Goal: Transaction & Acquisition: Book appointment/travel/reservation

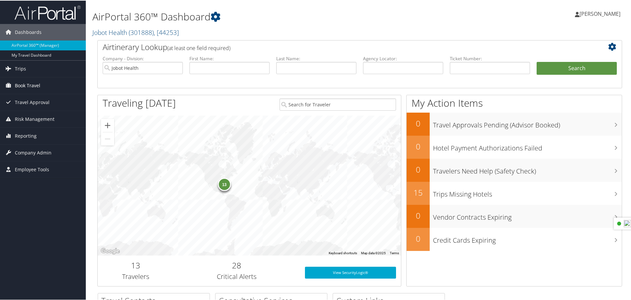
click at [36, 87] on span "Book Travel" at bounding box center [27, 85] width 25 height 16
click at [35, 183] on span "Company Admin" at bounding box center [33, 182] width 37 height 16
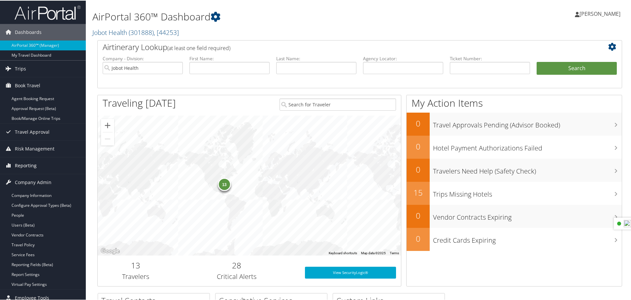
click at [35, 166] on span "Reporting" at bounding box center [26, 165] width 22 height 16
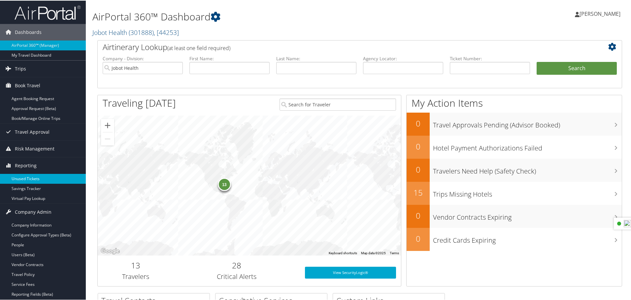
click at [33, 179] on link "Unused Tickets" at bounding box center [43, 179] width 86 height 10
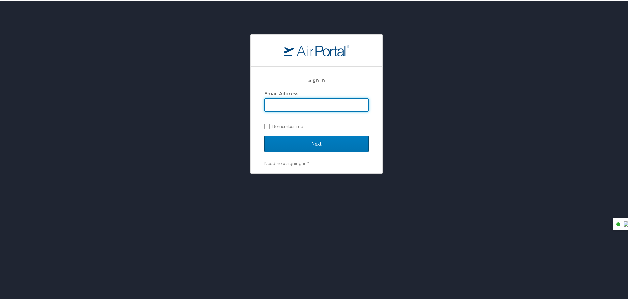
type input "monica.paterson@jobot.com"
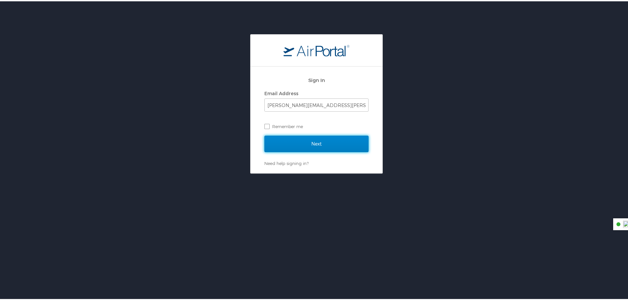
click at [334, 144] on input "Next" at bounding box center [317, 143] width 104 height 16
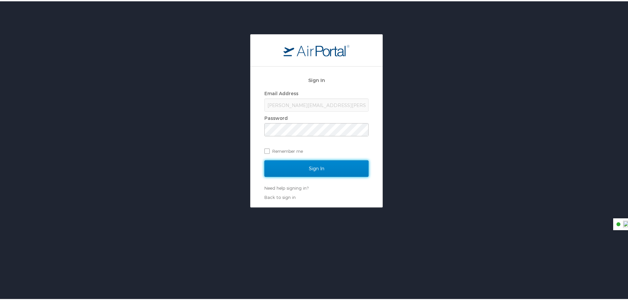
click at [324, 168] on input "Sign In" at bounding box center [317, 167] width 104 height 16
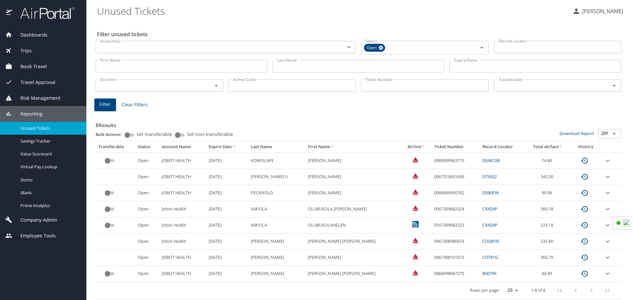
click at [41, 68] on span "Book Travel" at bounding box center [29, 66] width 35 height 7
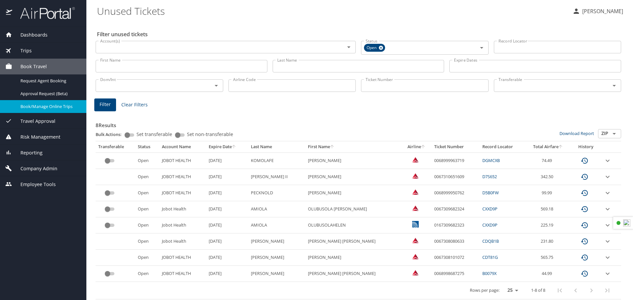
click at [37, 109] on span "Book/Manage Online Trips" at bounding box center [49, 107] width 58 height 6
